Goal: Check status: Check status

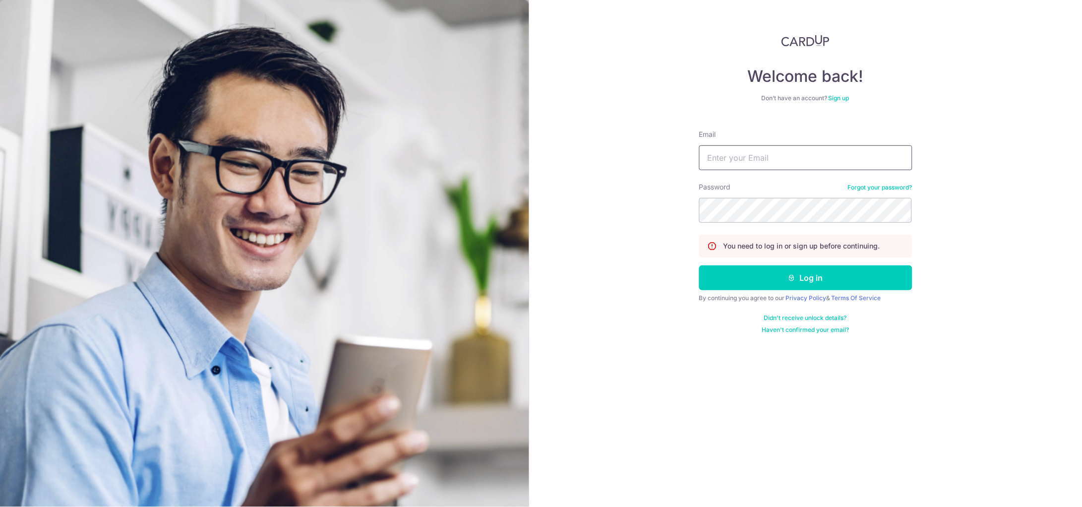
click at [753, 155] on input "Email" at bounding box center [805, 157] width 213 height 25
type input "[PERSON_NAME][EMAIL_ADDRESS][DOMAIN_NAME]"
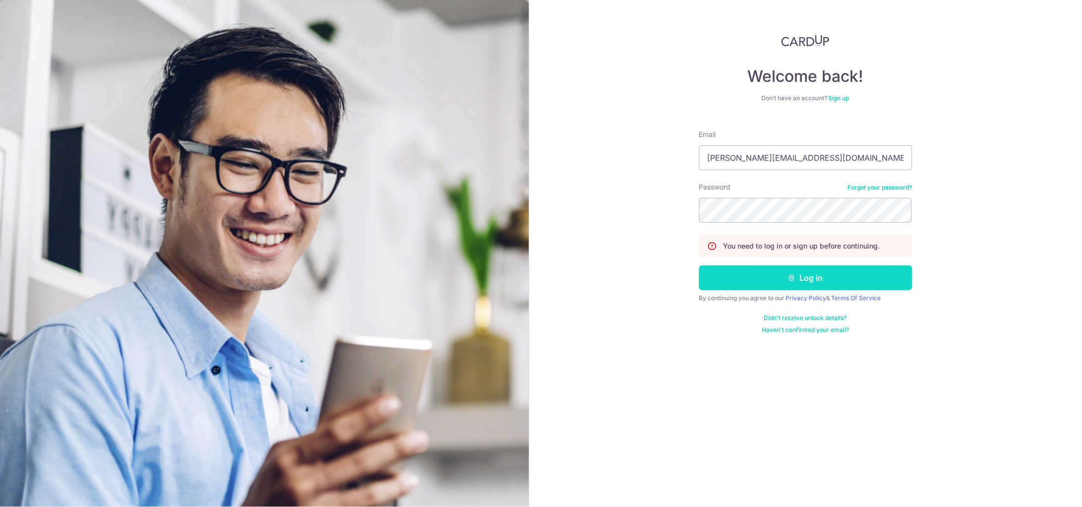
click at [722, 280] on button "Log in" at bounding box center [805, 277] width 213 height 25
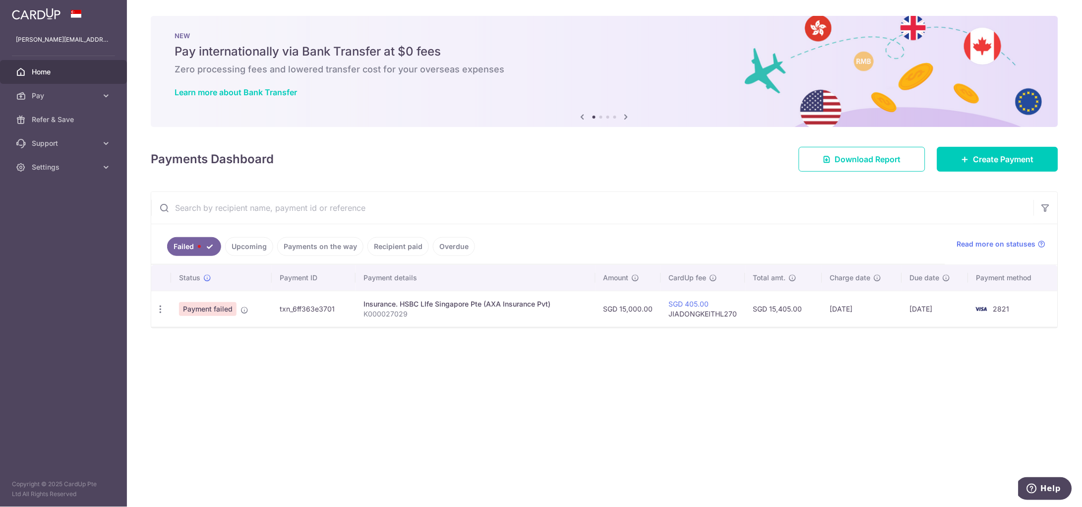
click at [251, 250] on link "Upcoming" at bounding box center [249, 246] width 48 height 19
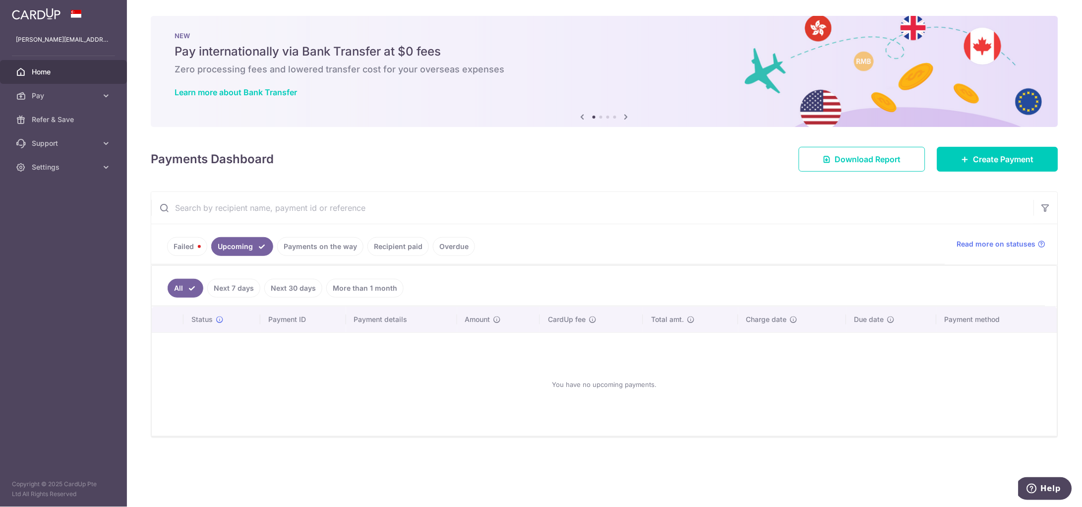
click at [318, 244] on link "Payments on the way" at bounding box center [320, 246] width 86 height 19
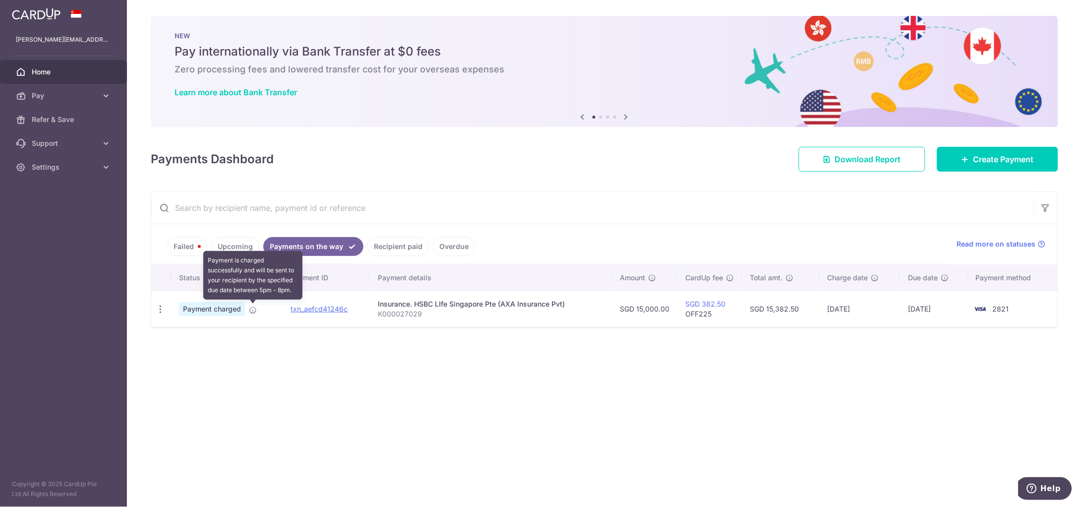
click at [254, 309] on icon at bounding box center [253, 310] width 8 height 8
click at [251, 312] on icon at bounding box center [253, 310] width 8 height 8
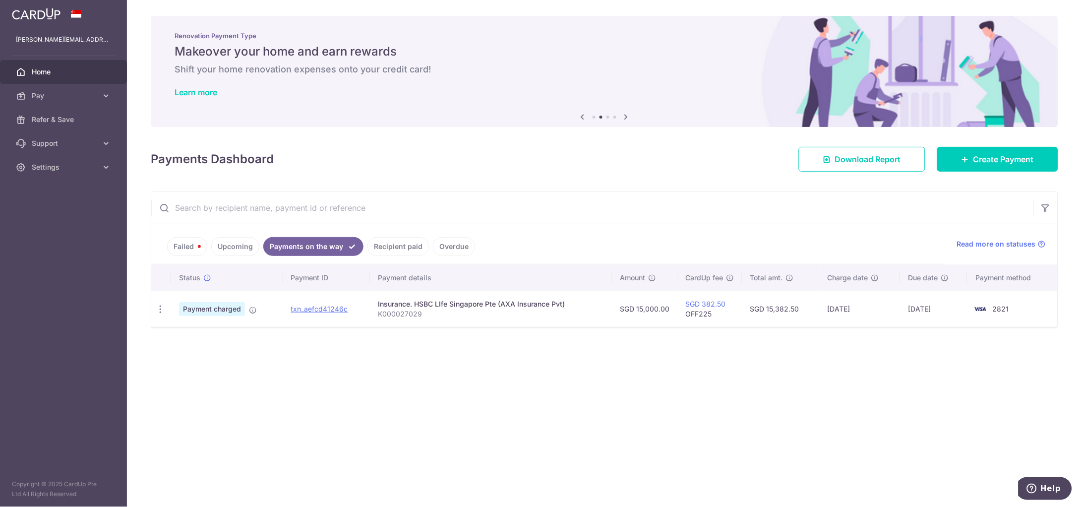
click at [258, 365] on div "× Pause Schedule Pause all future payments in this series Pause just this one p…" at bounding box center [604, 253] width 955 height 507
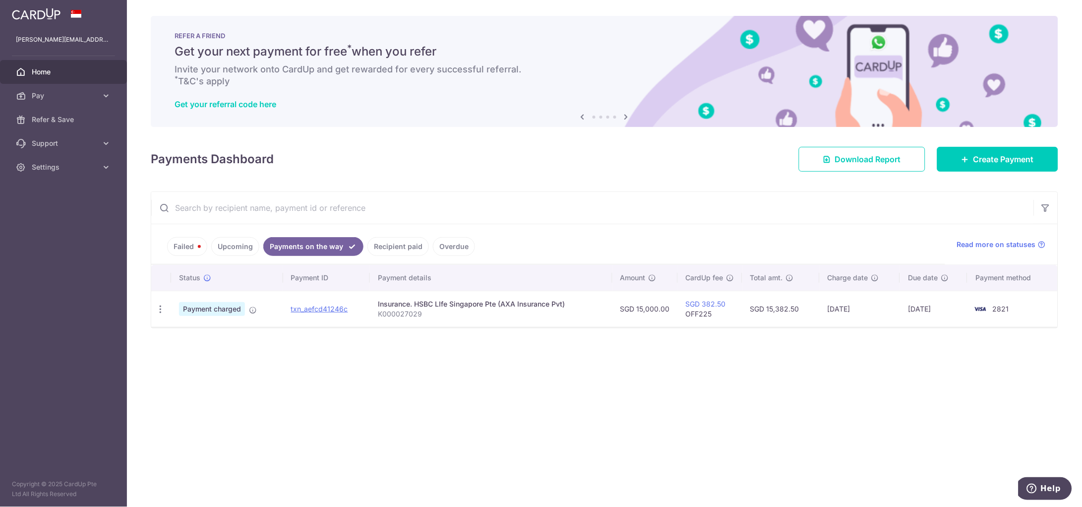
click at [396, 245] on link "Recipient paid" at bounding box center [397, 246] width 61 height 19
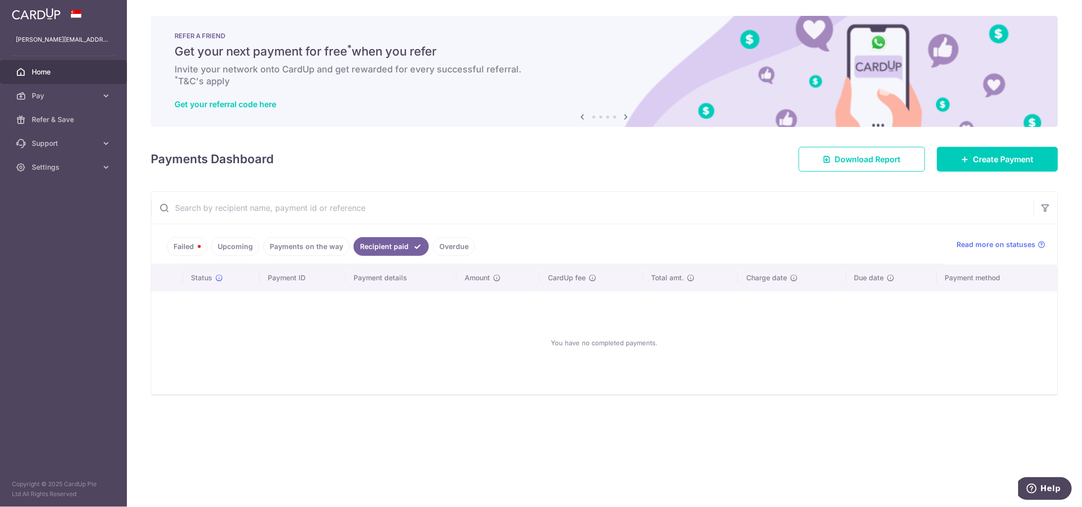
click at [311, 254] on link "Payments on the way" at bounding box center [306, 246] width 86 height 19
